Goal: Obtain resource: Download file/media

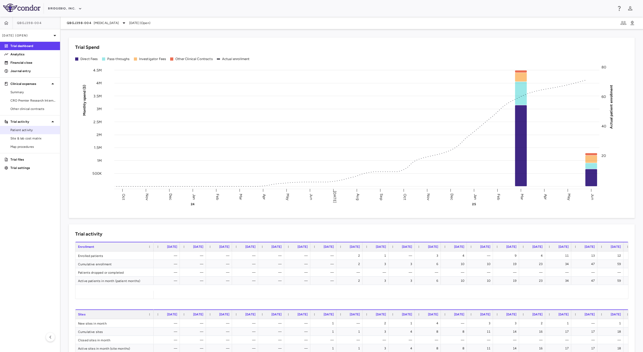
click at [21, 131] on span "Patient activity" at bounding box center [32, 130] width 45 height 5
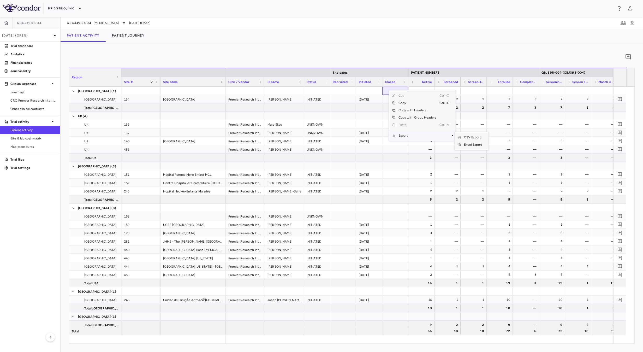
click at [418, 136] on span "Export" at bounding box center [418, 135] width 44 height 7
click at [463, 144] on span "Excel Export" at bounding box center [473, 144] width 25 height 7
click at [33, 101] on span "CRO Premier Research International" at bounding box center [32, 100] width 45 height 5
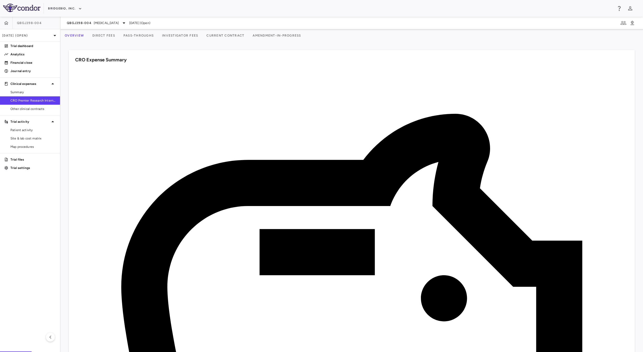
click at [201, 37] on button "Investigator Fees" at bounding box center [180, 35] width 44 height 13
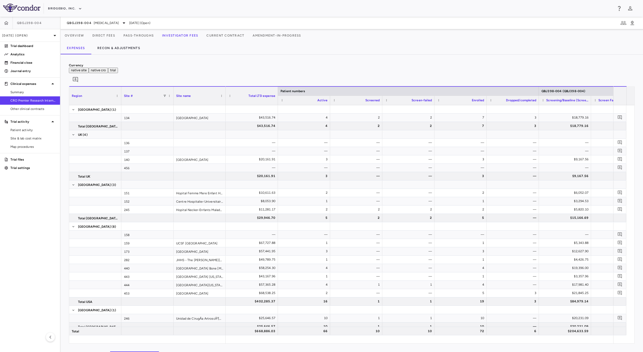
click at [186, 34] on button "Investigator Fees" at bounding box center [180, 35] width 44 height 13
click at [227, 150] on span "Export" at bounding box center [214, 153] width 44 height 7
drag, startPoint x: 274, startPoint y: 155, endPoint x: 329, endPoint y: 78, distance: 95.1
click at [329, 78] on div "Currency native site native cro trial 0 Region Drag here to set column labels R…" at bounding box center [352, 203] width 566 height 281
click at [221, 150] on span "Export" at bounding box center [214, 153] width 44 height 7
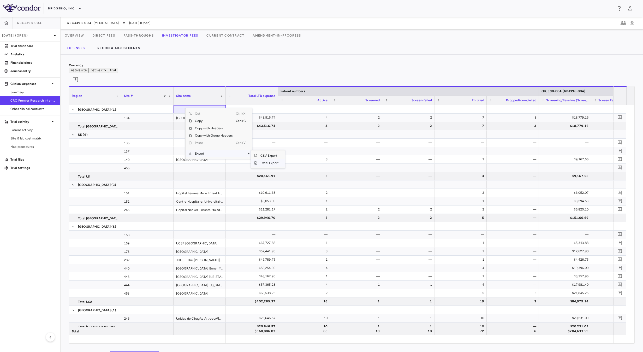
click at [273, 159] on span "Excel Export" at bounding box center [270, 162] width 25 height 7
click at [231, 66] on div "Currency native site native cro trial 0" at bounding box center [352, 74] width 566 height 23
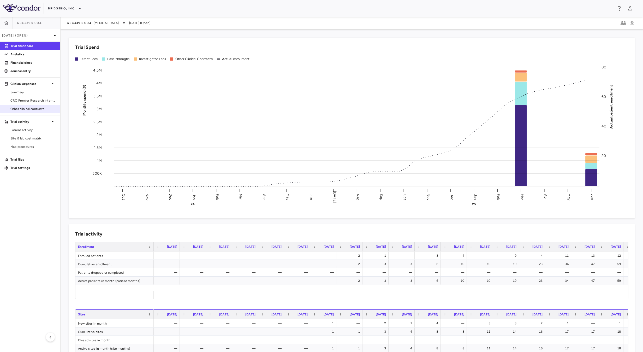
click at [28, 108] on span "Other clinical contracts" at bounding box center [32, 109] width 45 height 5
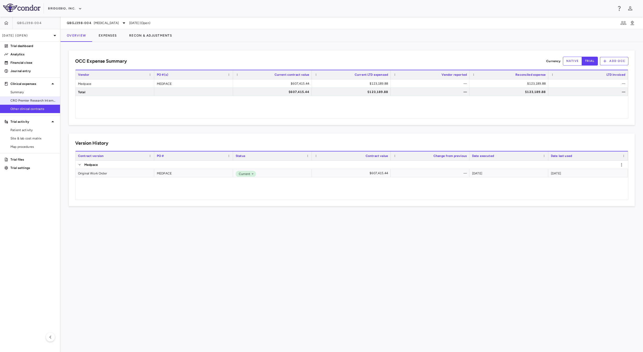
click at [44, 99] on span "CRO Premier Research International" at bounding box center [32, 100] width 45 height 5
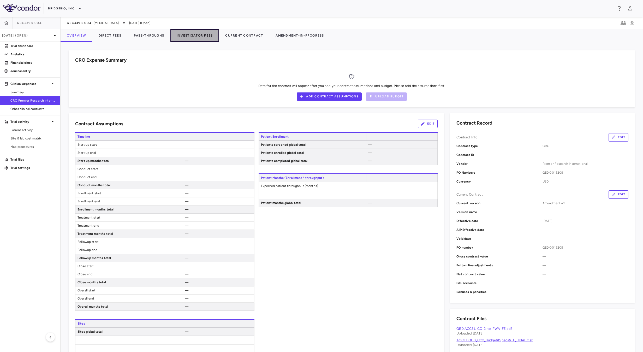
click at [201, 37] on button "Investigator Fees" at bounding box center [195, 35] width 49 height 13
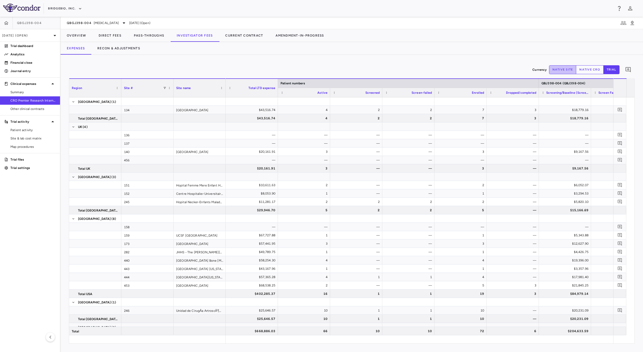
click at [567, 69] on button "native site" at bounding box center [562, 69] width 27 height 9
click at [330, 103] on div at bounding box center [304, 101] width 52 height 8
click at [334, 149] on span "Export" at bounding box center [335, 147] width 44 height 7
click at [395, 157] on span "Excel Export" at bounding box center [390, 157] width 25 height 7
click at [357, 62] on div "Currency native site native cro trial 0 Region Drag here to set column labels R…" at bounding box center [352, 203] width 583 height 297
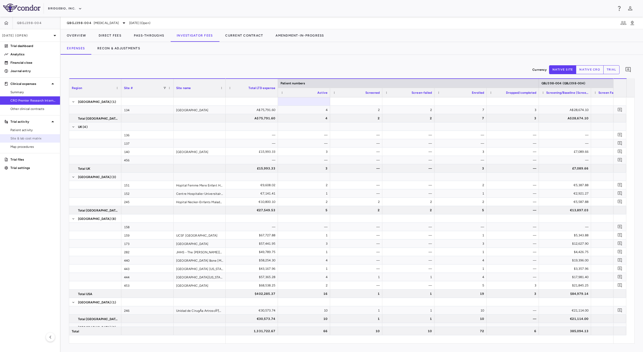
click at [41, 137] on span "Site & lab cost matrix" at bounding box center [32, 138] width 45 height 5
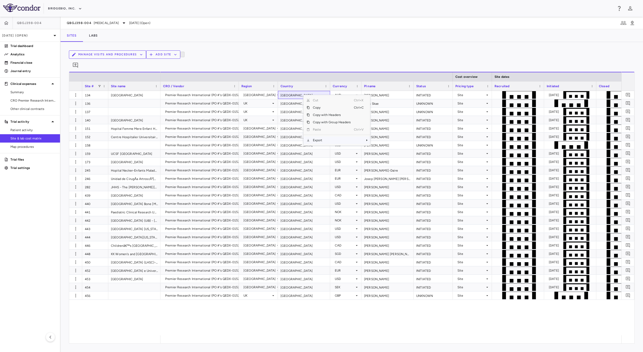
click at [330, 138] on span "Export" at bounding box center [332, 140] width 44 height 7
click at [394, 146] on span "Excel Export" at bounding box center [388, 149] width 25 height 7
click at [200, 317] on div "Premier Research International (PO #'s QEDX-015209) Australia Australia AUD Rav…" at bounding box center [391, 213] width 461 height 244
click at [19, 131] on span "Patient activity" at bounding box center [32, 130] width 45 height 5
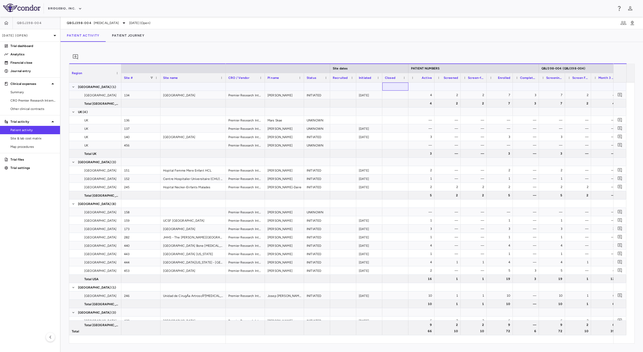
click at [398, 91] on div at bounding box center [396, 87] width 26 height 8
click at [417, 137] on span "Export" at bounding box center [429, 133] width 44 height 7
click at [486, 146] on span "Excel Export" at bounding box center [485, 142] width 25 height 7
click at [45, 93] on span "Summary" at bounding box center [32, 92] width 45 height 5
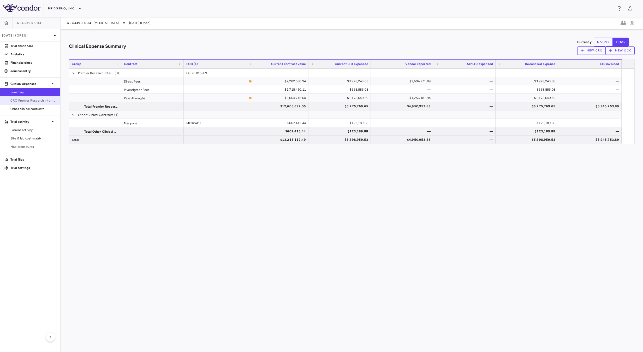
click at [35, 102] on span "CRO Premier Research International" at bounding box center [32, 100] width 45 height 5
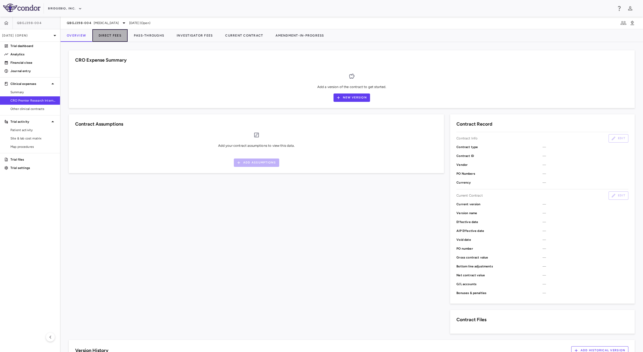
click at [103, 34] on button "Direct Fees" at bounding box center [109, 35] width 35 height 13
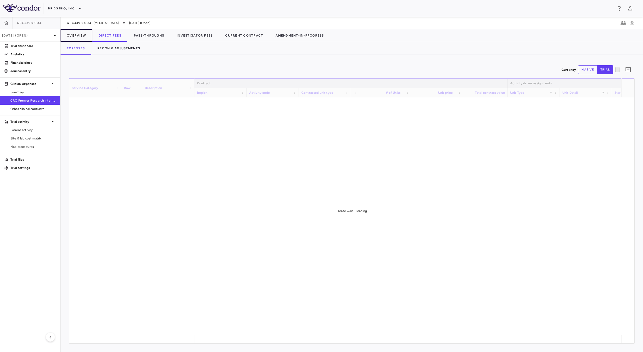
click at [85, 35] on button "Overview" at bounding box center [77, 35] width 32 height 13
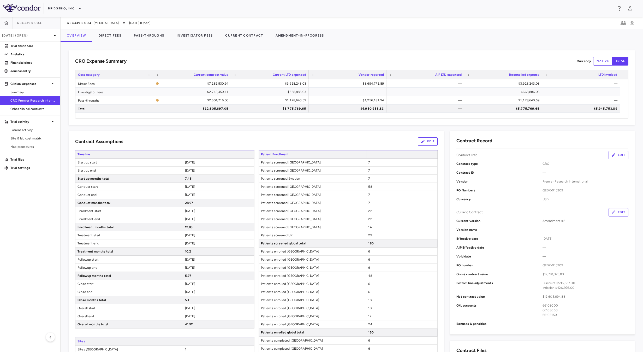
scroll to position [352, 0]
